Goal: Check status: Check status

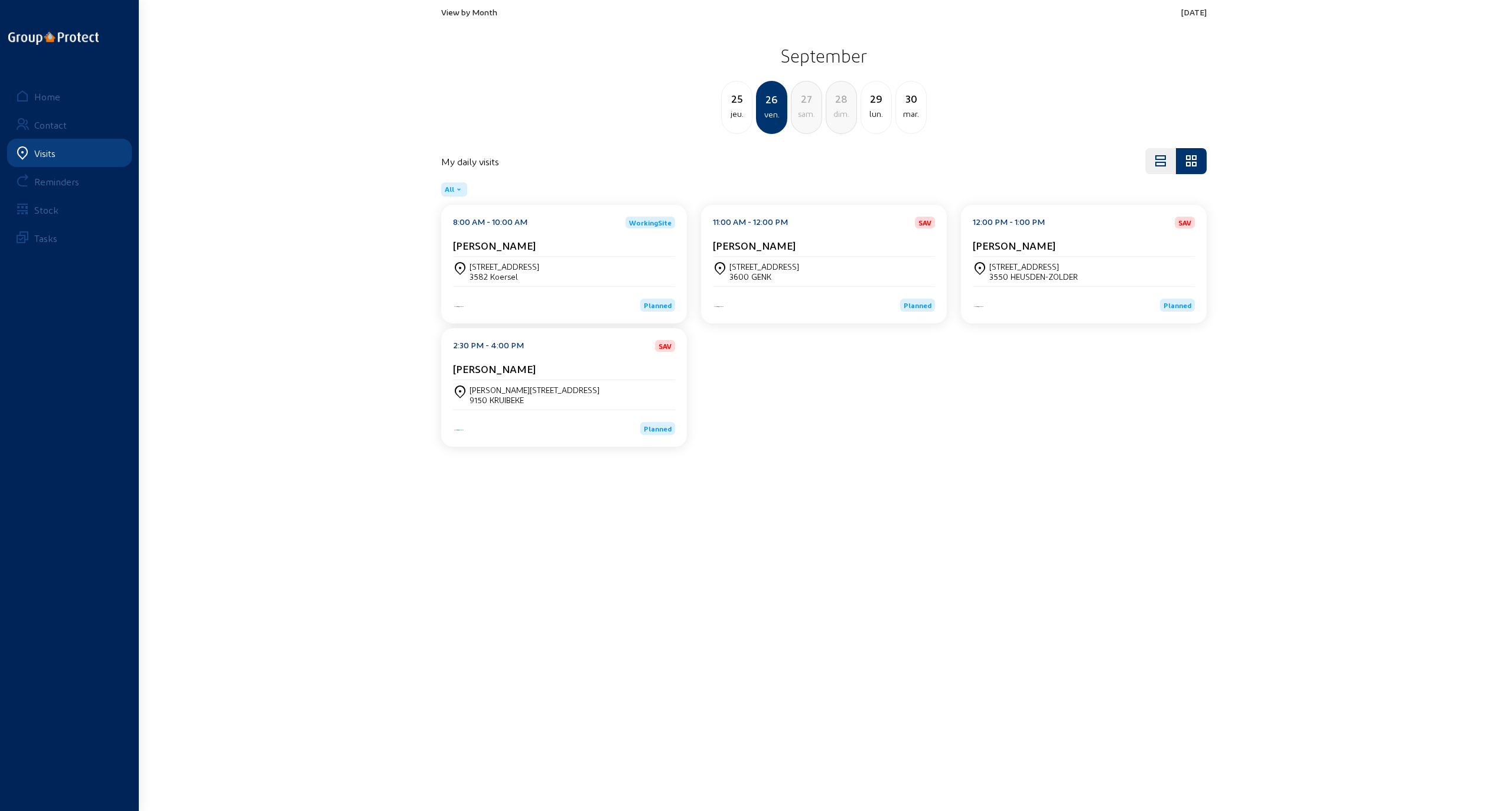
click at [799, 107] on div "sam." at bounding box center [806, 114] width 30 height 14
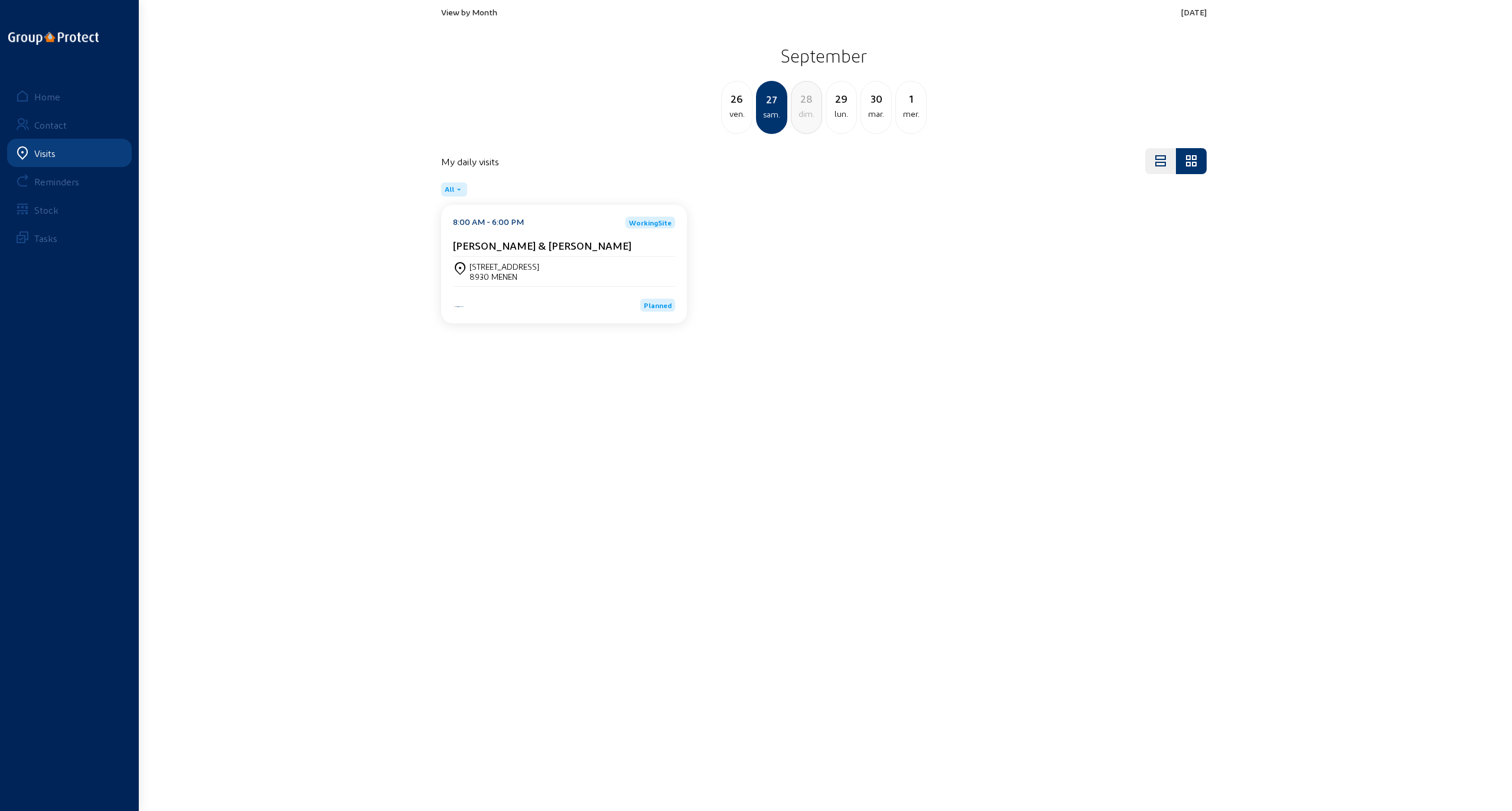
drag, startPoint x: 453, startPoint y: 246, endPoint x: 621, endPoint y: 239, distance: 168.1
click at [621, 239] on div "8:00 AM - 6:00 PM WorkingSite [PERSON_NAME] & [PERSON_NAME]" at bounding box center [564, 237] width 222 height 40
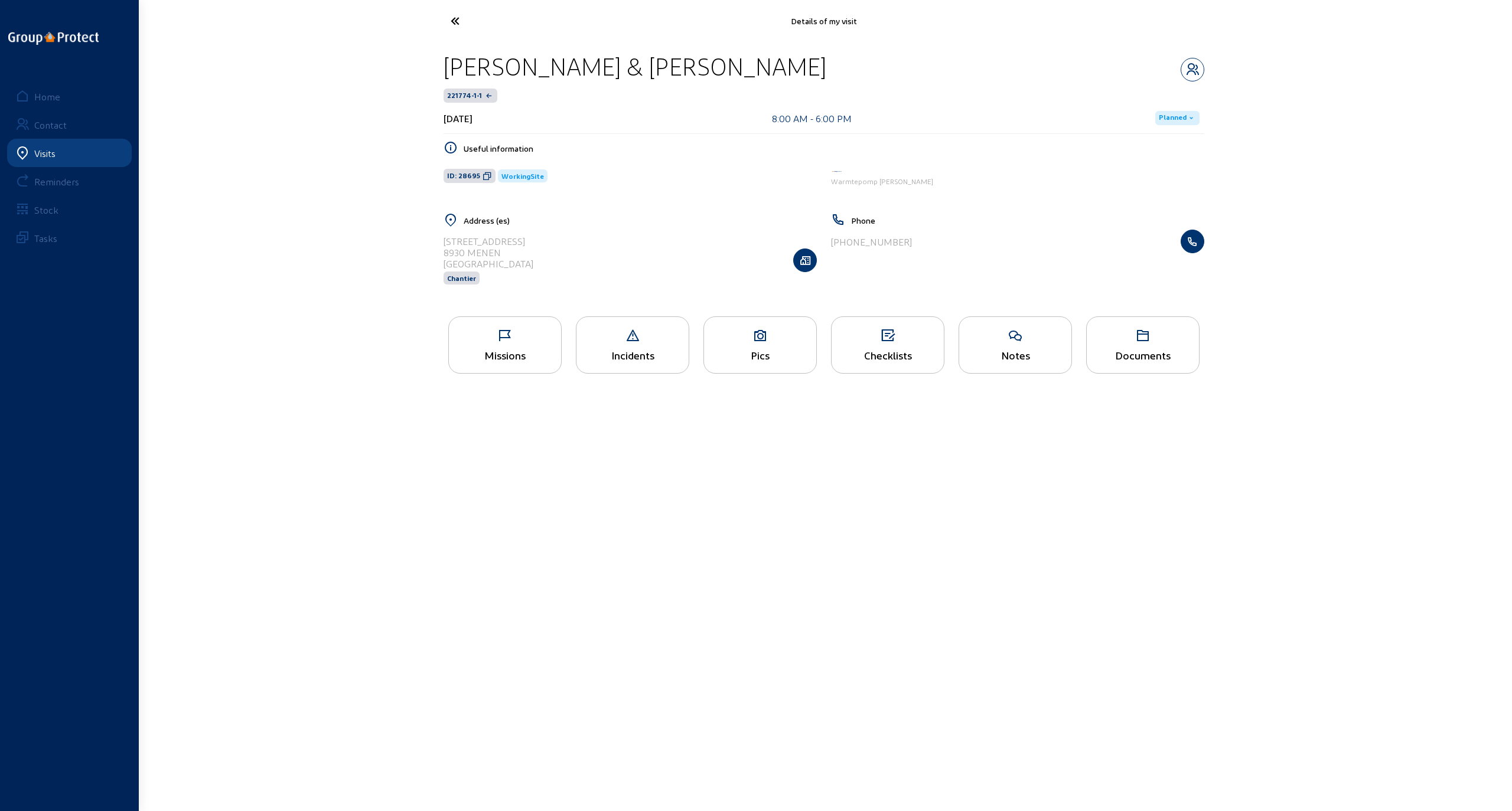
drag, startPoint x: 447, startPoint y: 63, endPoint x: 777, endPoint y: 63, distance: 330.0
click at [777, 63] on div "[PERSON_NAME] & [PERSON_NAME]" at bounding box center [824, 66] width 761 height 30
